Goal: Task Accomplishment & Management: Use online tool/utility

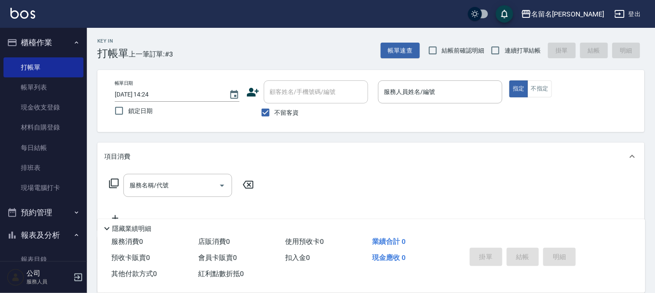
click at [475, 35] on div "Key In 打帳單 上一筆訂單:#3 帳單速查 結帳前確認明細 連續打單結帳 掛單 結帳 明細" at bounding box center [365, 44] width 557 height 32
drag, startPoint x: 426, startPoint y: 90, endPoint x: 418, endPoint y: 97, distance: 11.4
click at [421, 93] on input "服務人員姓名/編號" at bounding box center [440, 91] width 117 height 15
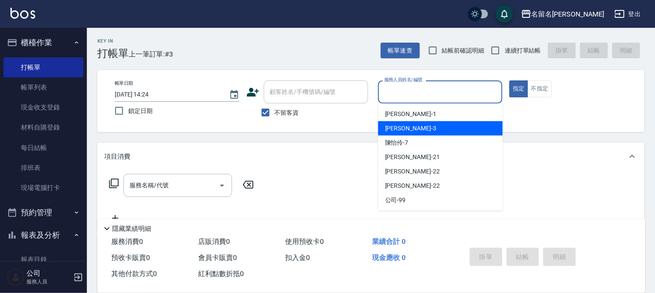
click at [408, 129] on span "[PERSON_NAME]-3" at bounding box center [410, 128] width 51 height 9
type input "[PERSON_NAME]-3"
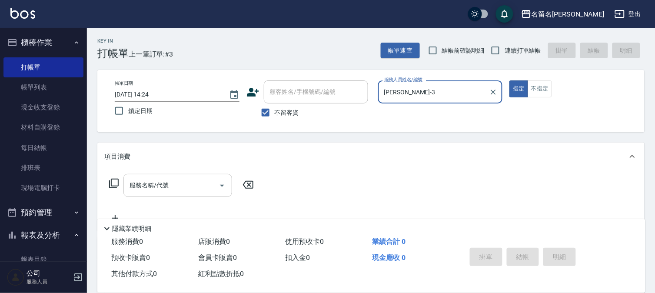
click at [176, 188] on input "服務名稱/代號" at bounding box center [171, 185] width 88 height 15
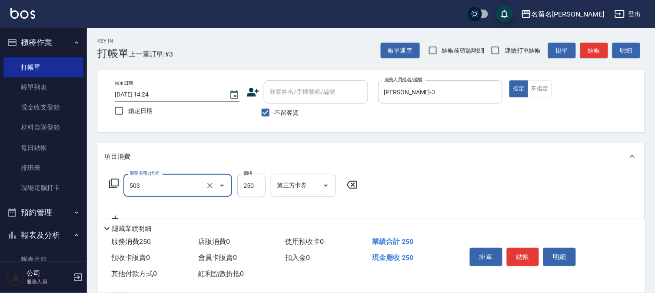
type input "指定洗髮(503)"
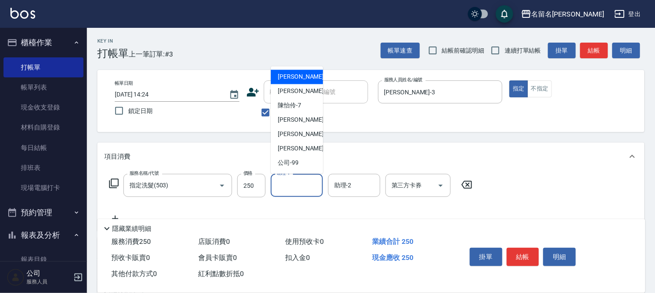
drag, startPoint x: 288, startPoint y: 183, endPoint x: 283, endPoint y: 109, distance: 74.4
click at [288, 180] on input "助理-1" at bounding box center [297, 185] width 44 height 15
click at [279, 88] on span "[PERSON_NAME]-3" at bounding box center [303, 91] width 51 height 9
type input "[PERSON_NAME]-3"
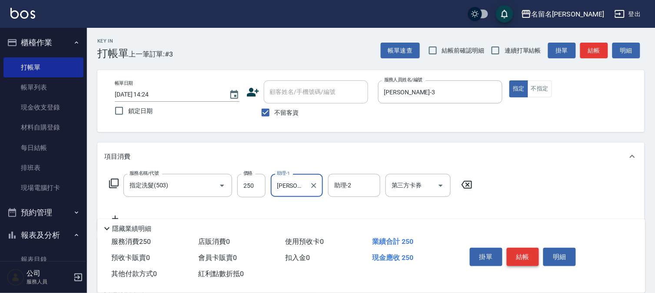
drag, startPoint x: 515, startPoint y: 249, endPoint x: 515, endPoint y: 245, distance: 4.4
click at [515, 249] on button "結帳" at bounding box center [523, 257] width 33 height 18
